Goal: Information Seeking & Learning: Learn about a topic

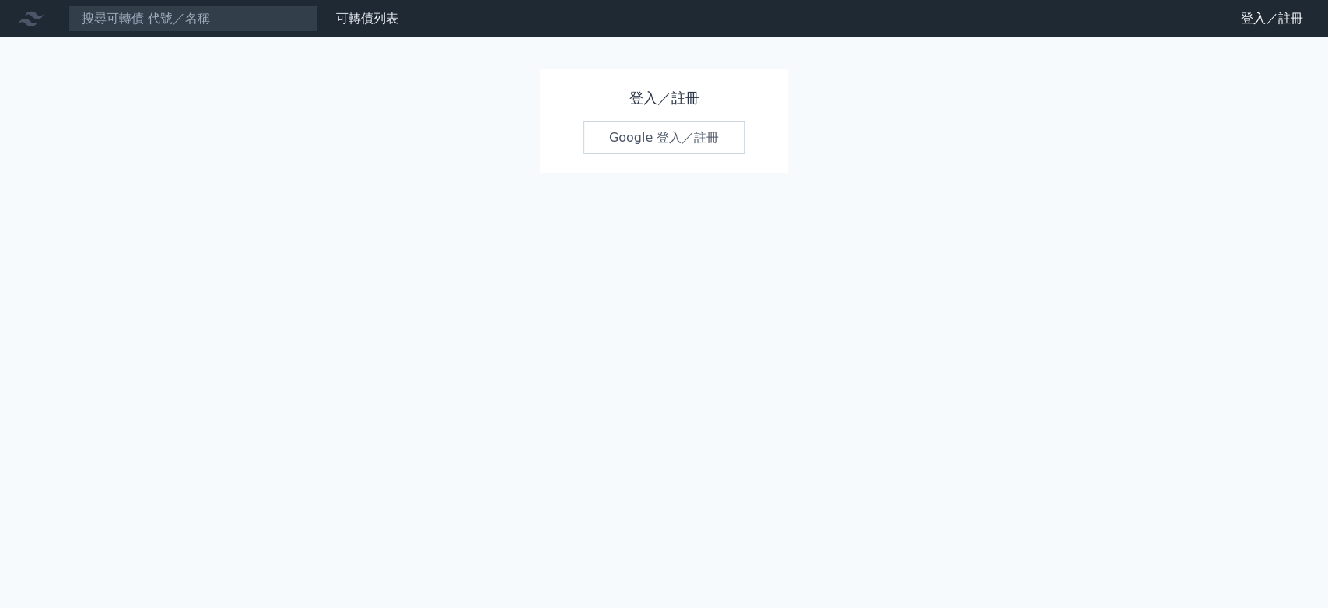
click at [672, 135] on link "Google 登入／註冊" at bounding box center [665, 137] width 162 height 33
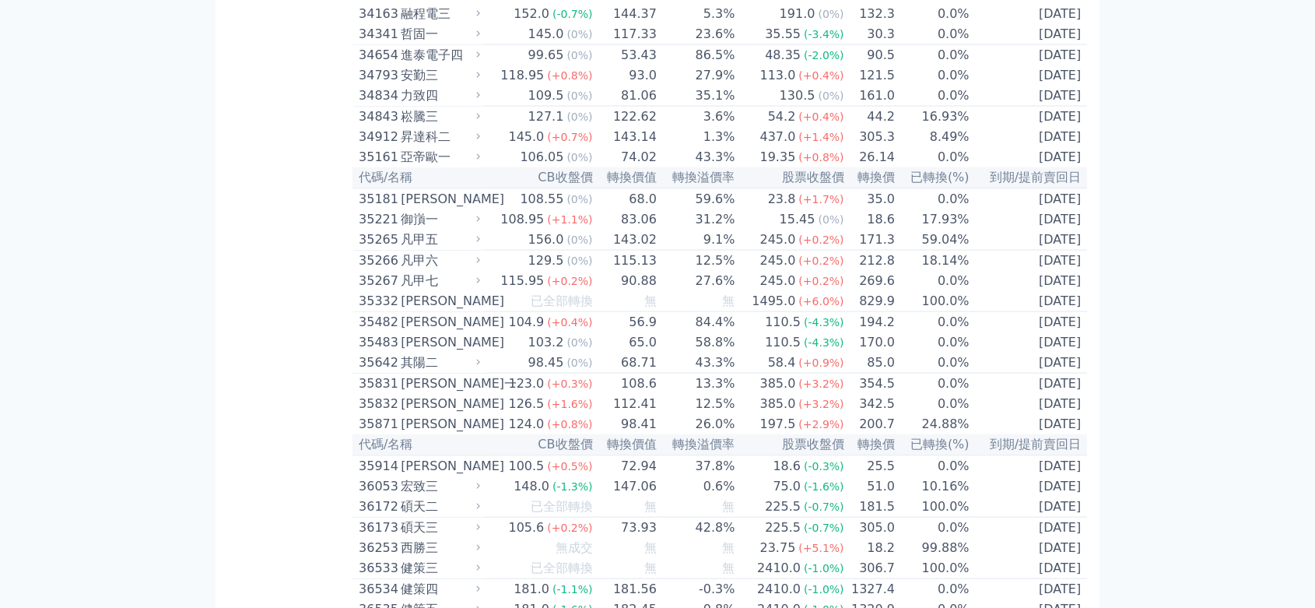
scroll to position [3061, 0]
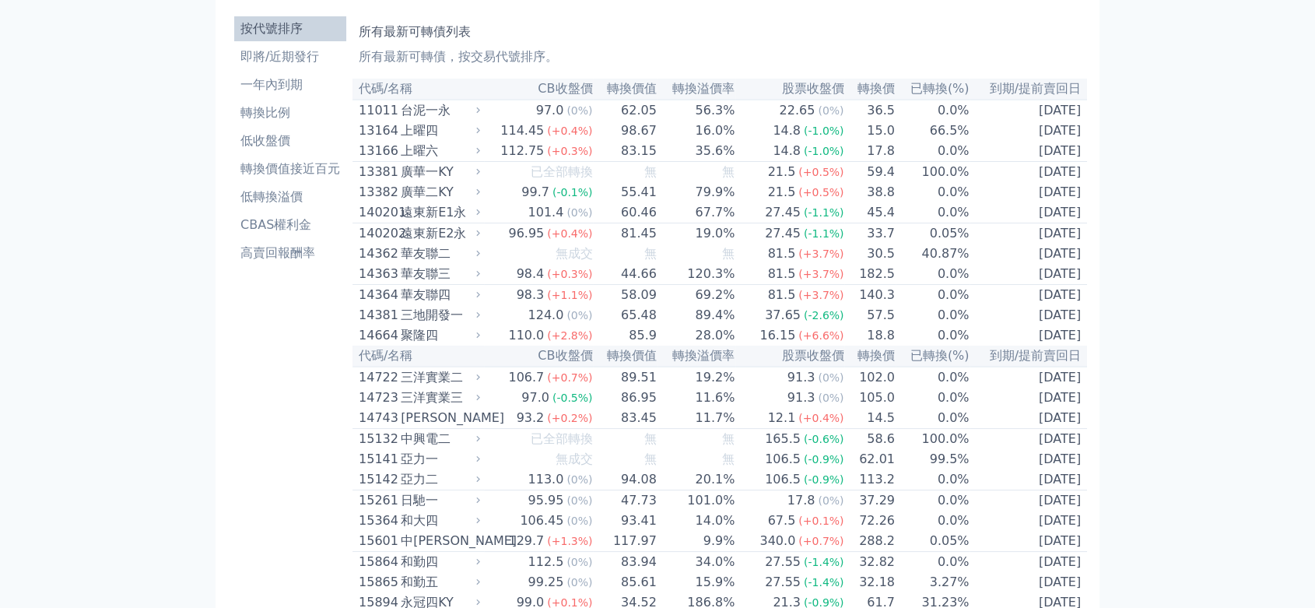
scroll to position [0, 0]
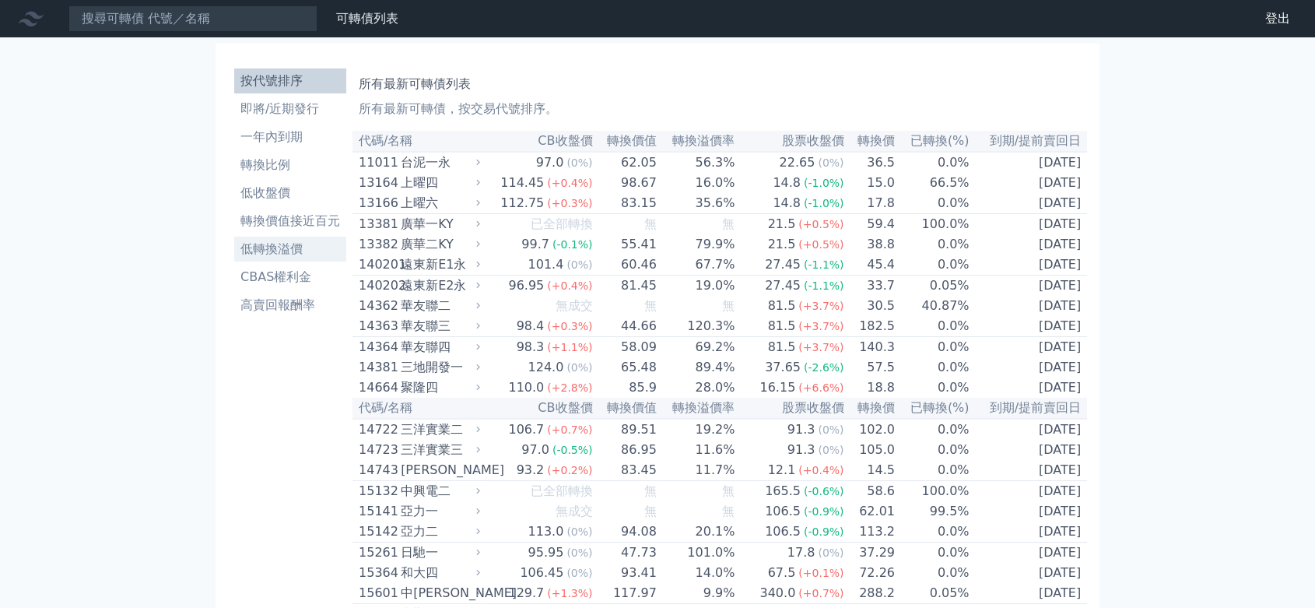
click at [257, 253] on li "低轉換溢價" at bounding box center [290, 249] width 112 height 19
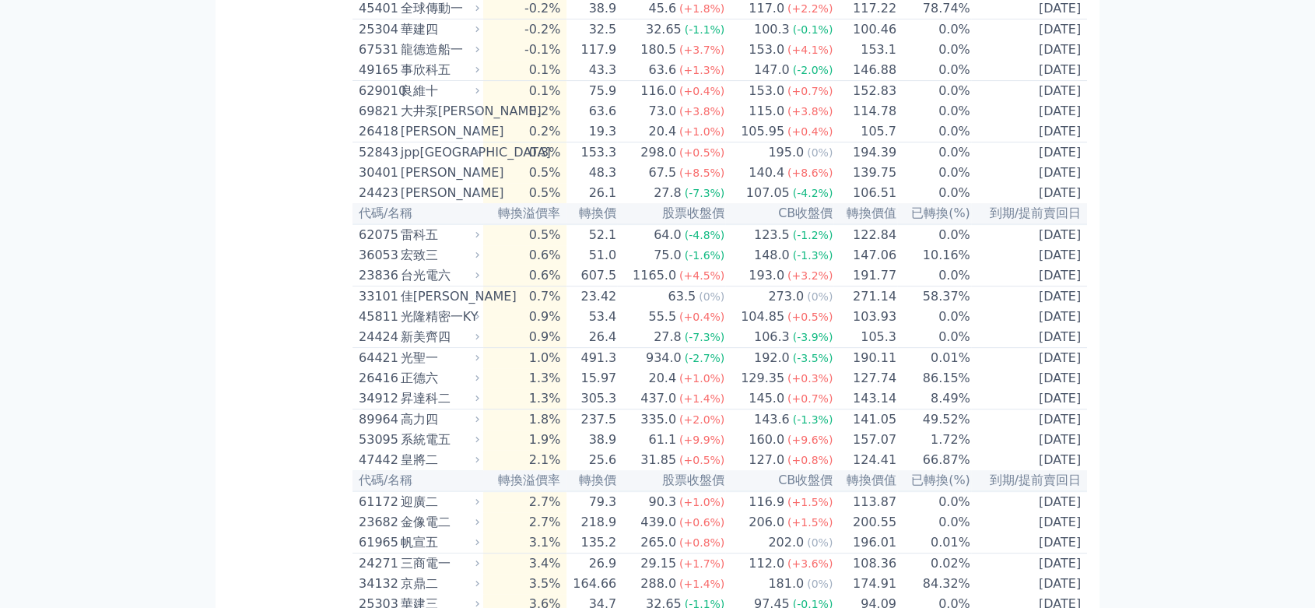
scroll to position [432, 0]
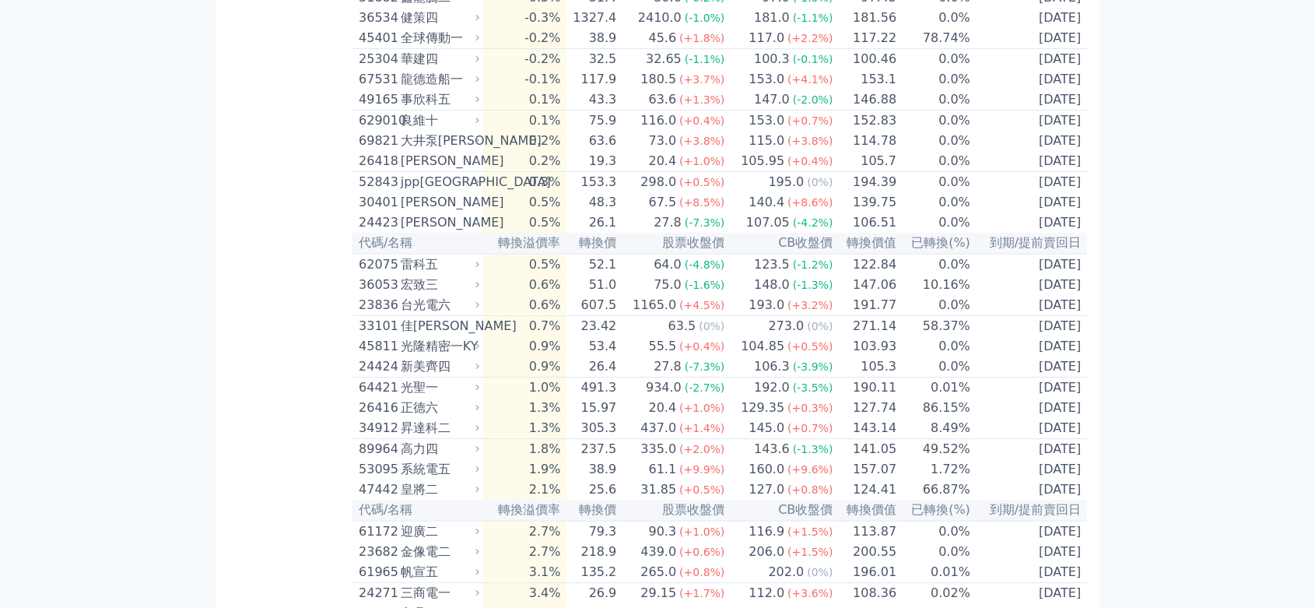
drag, startPoint x: 297, startPoint y: 138, endPoint x: 1054, endPoint y: 275, distance: 769.4
copy div "率 低轉換溢價可轉債列表 轉換溢價率為可轉債價格相對於轉換價值的溢價。當轉換溢價率為負，可能存在套利機會。"
